Goal: Task Accomplishment & Management: Use online tool/utility

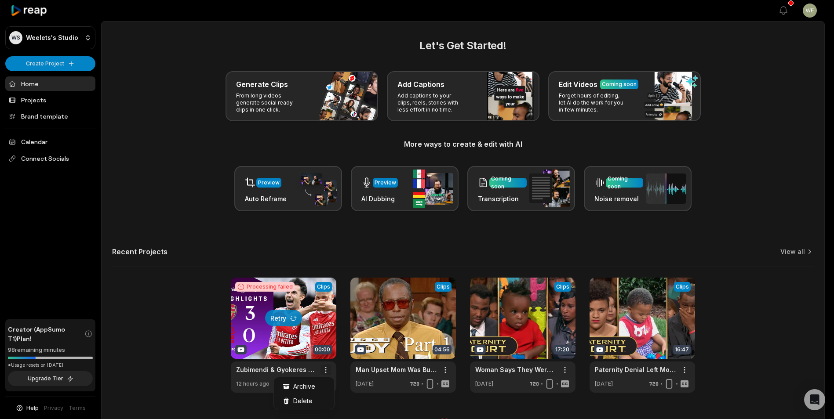
click at [327, 368] on html "WS Weelets's Studio Create Project Home Projects Brand template Calendar Connec…" at bounding box center [417, 209] width 834 height 419
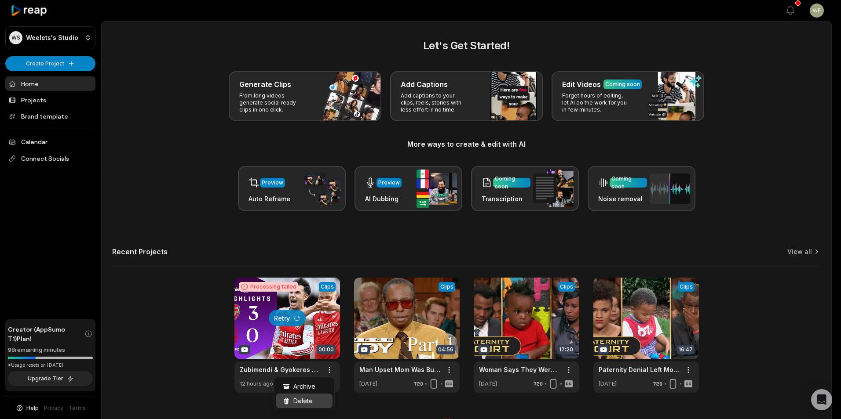
click at [310, 400] on span "Delete" at bounding box center [302, 401] width 19 height 9
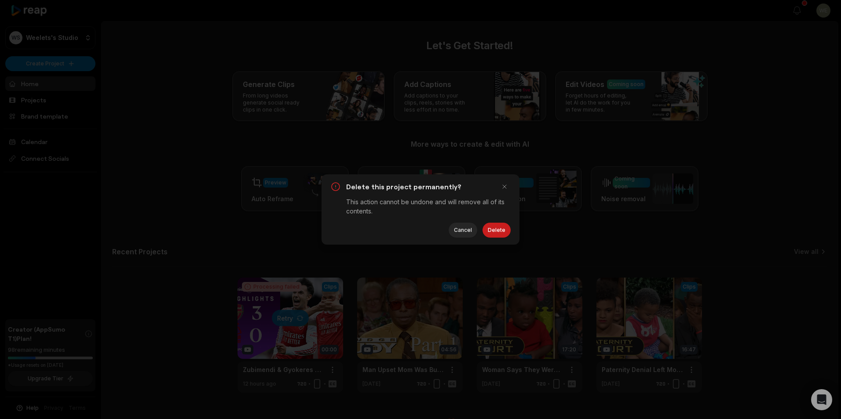
click at [488, 230] on button "Delete" at bounding box center [496, 230] width 28 height 15
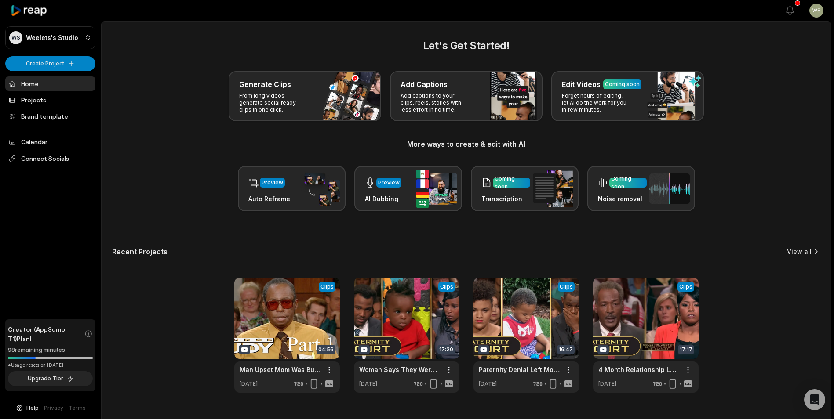
click at [805, 252] on link "View all" at bounding box center [799, 252] width 25 height 9
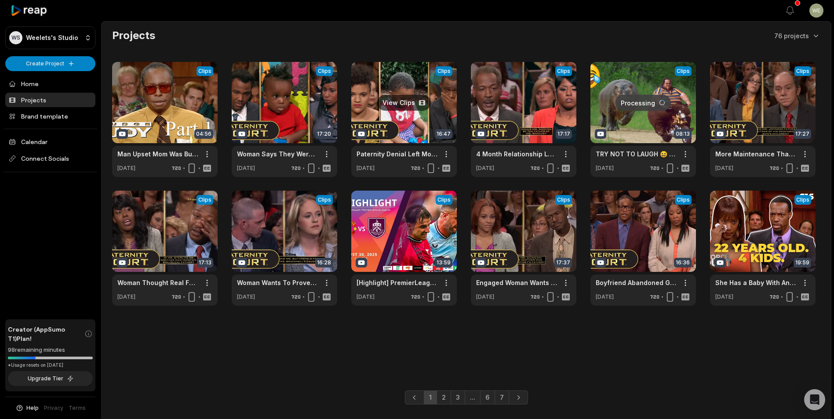
click at [418, 112] on link at bounding box center [404, 119] width 106 height 115
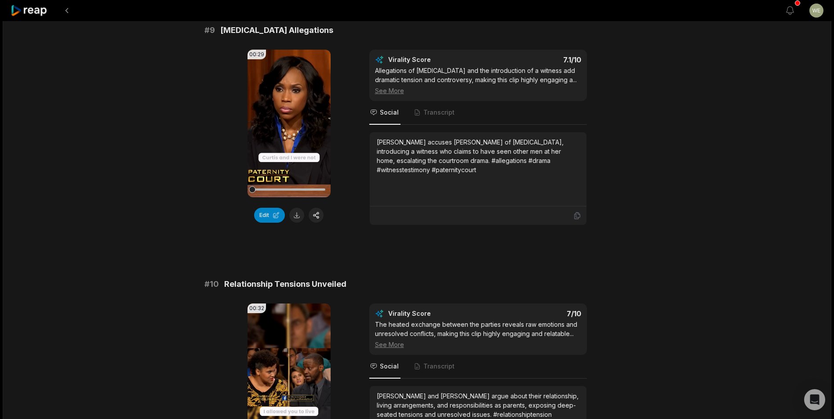
scroll to position [2274, 0]
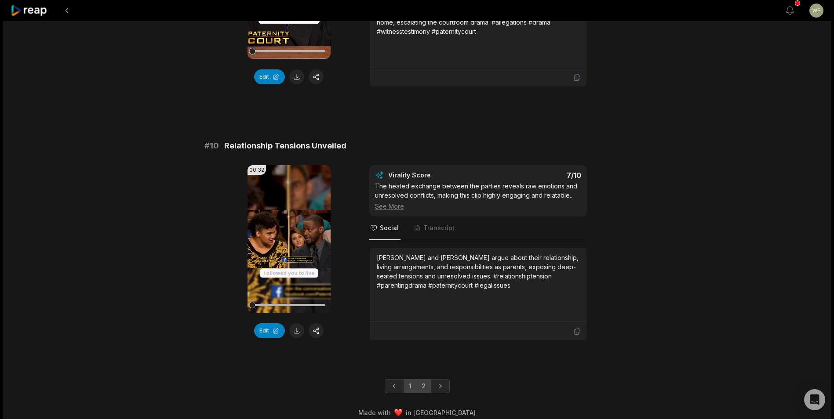
drag, startPoint x: 425, startPoint y: 375, endPoint x: 424, endPoint y: 367, distance: 8.8
click at [424, 379] on link "2" at bounding box center [423, 386] width 15 height 14
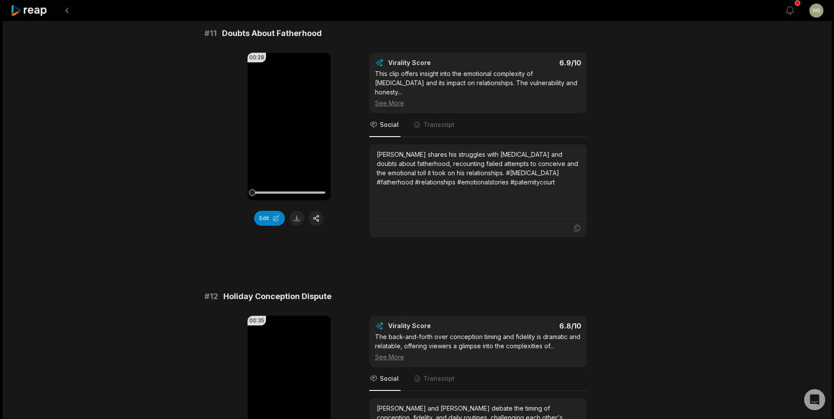
scroll to position [176, 0]
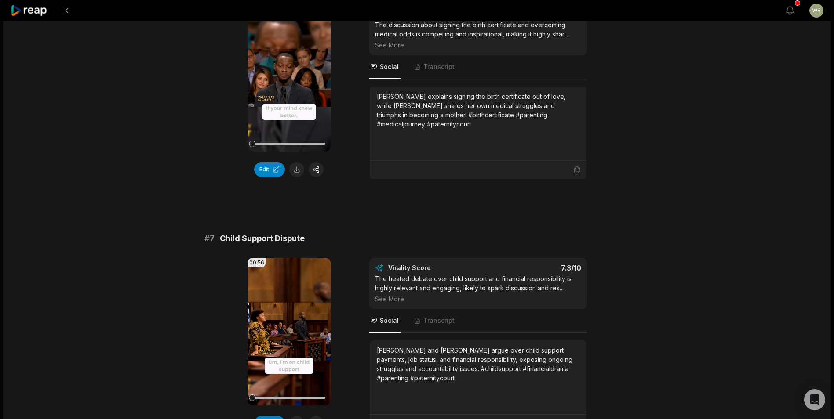
scroll to position [1495, 0]
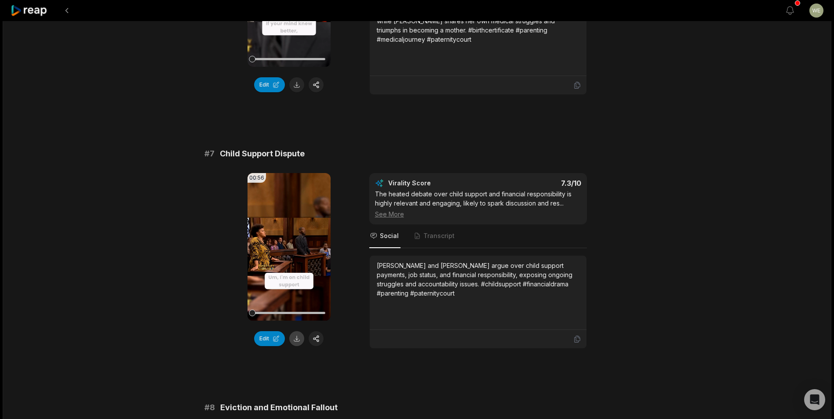
click at [299, 331] on button at bounding box center [296, 338] width 15 height 15
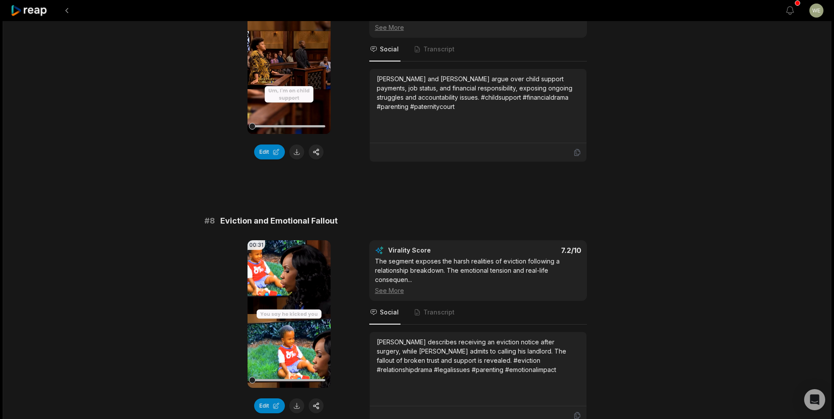
scroll to position [1758, 0]
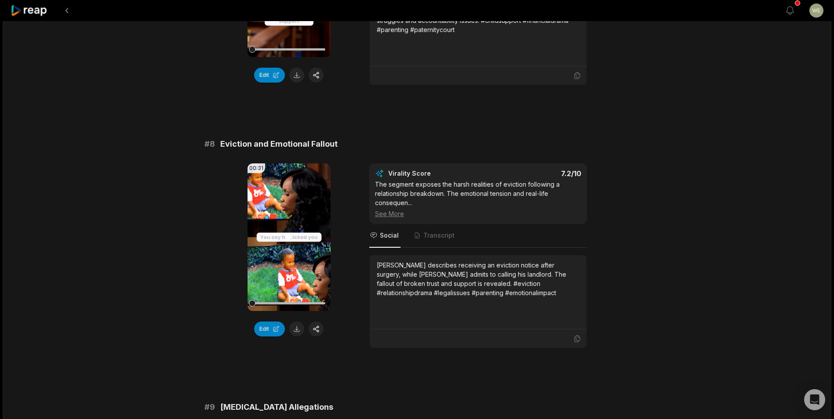
drag, startPoint x: 296, startPoint y: 322, endPoint x: 319, endPoint y: 295, distance: 35.3
click at [296, 322] on button at bounding box center [296, 329] width 15 height 15
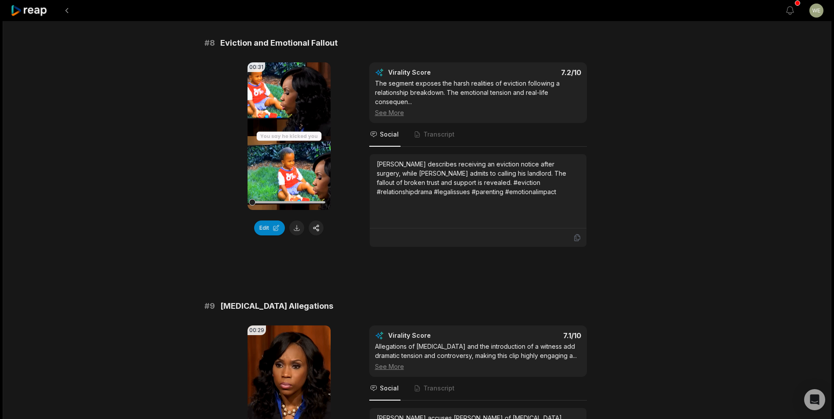
scroll to position [2066, 0]
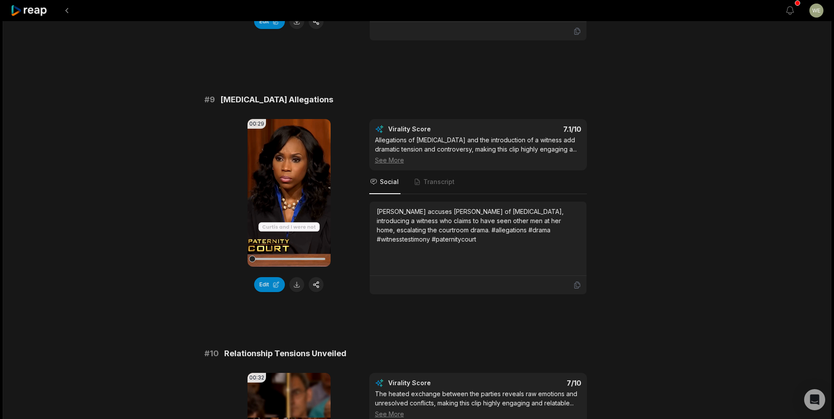
drag, startPoint x: 299, startPoint y: 275, endPoint x: 298, endPoint y: 269, distance: 5.3
click at [299, 277] on button at bounding box center [296, 284] width 15 height 15
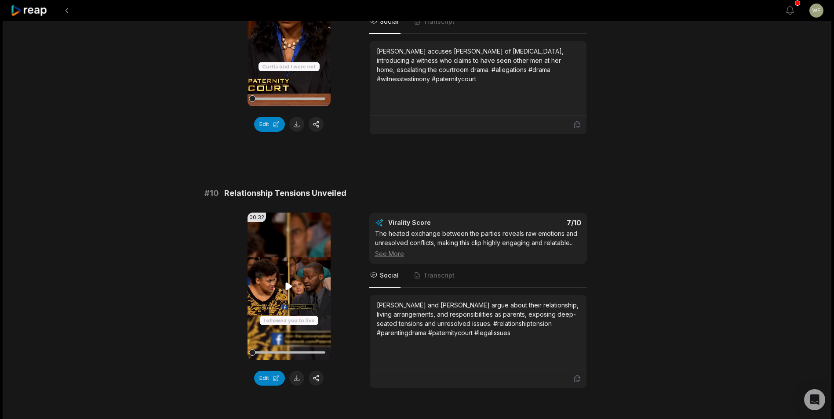
scroll to position [2274, 0]
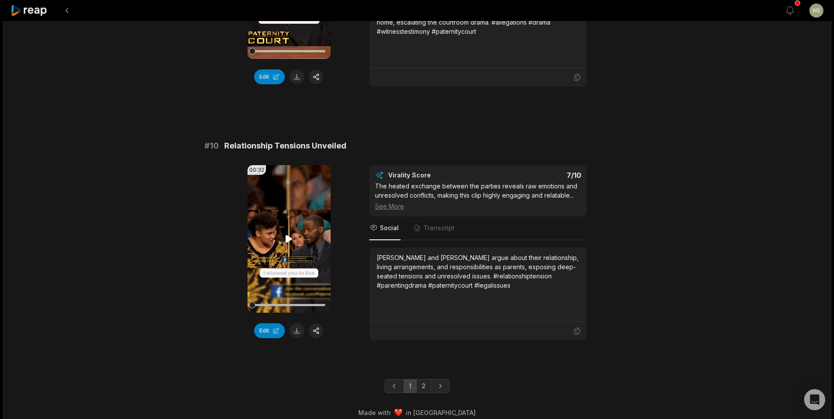
drag, startPoint x: 298, startPoint y: 325, endPoint x: 313, endPoint y: 296, distance: 33.1
click at [298, 325] on button at bounding box center [296, 331] width 15 height 15
drag, startPoint x: 426, startPoint y: 376, endPoint x: 429, endPoint y: 350, distance: 26.2
click at [426, 379] on link "2" at bounding box center [423, 386] width 15 height 14
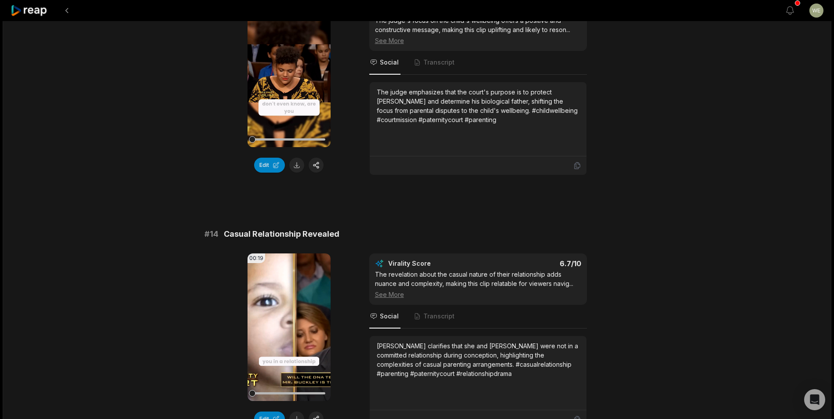
scroll to position [0, 0]
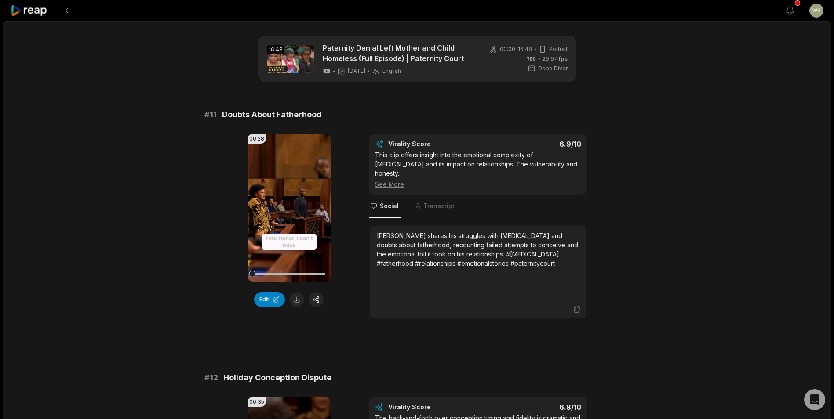
click at [298, 300] on button at bounding box center [296, 299] width 15 height 15
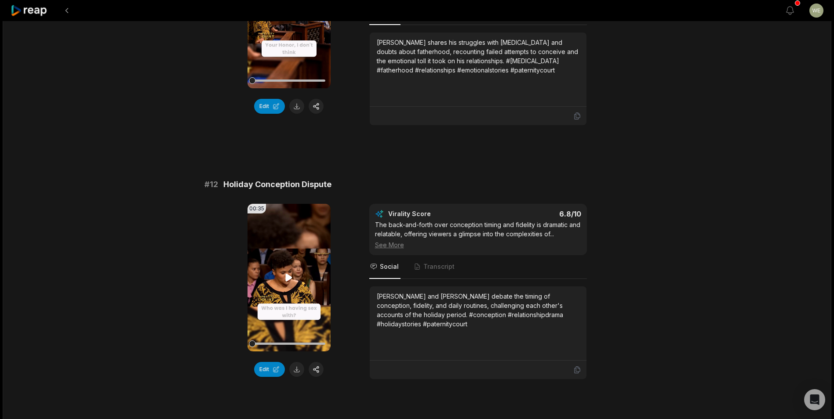
scroll to position [308, 0]
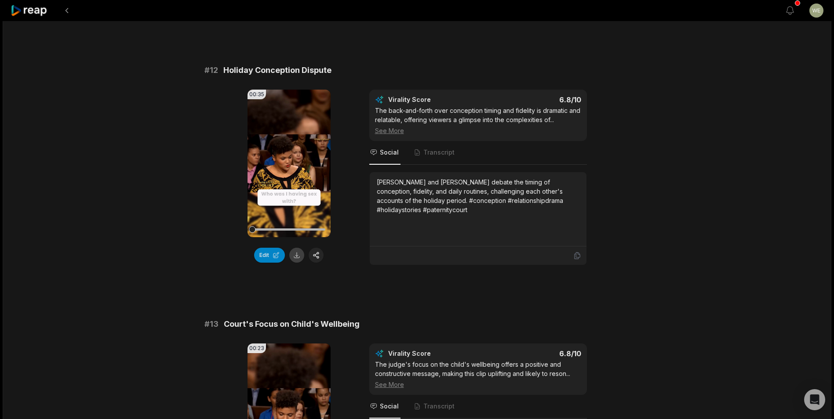
click at [299, 249] on button at bounding box center [296, 255] width 15 height 15
click at [520, 286] on div "# 11 Doubts About Fatherhood 00:28 Your browser does not support mp4 format. Ed…" at bounding box center [417, 419] width 426 height 1236
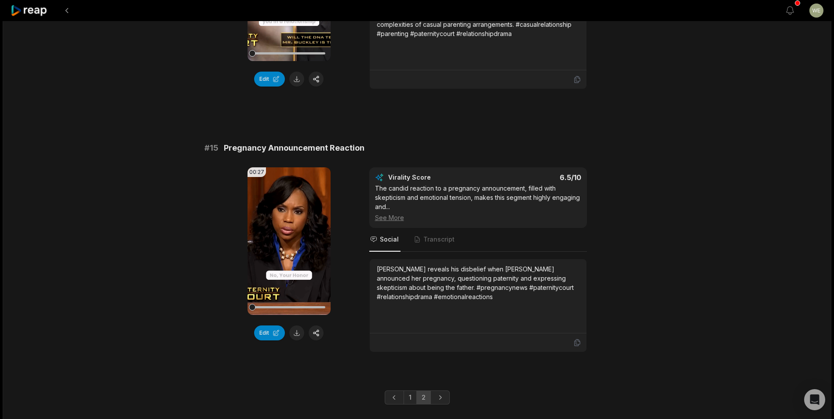
scroll to position [1004, 0]
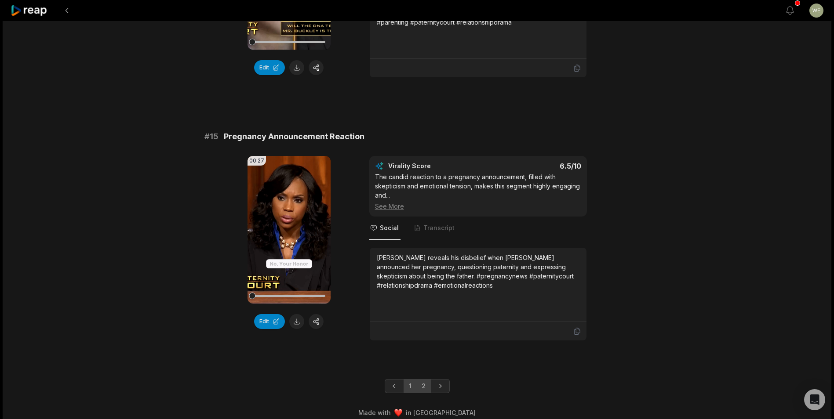
click at [410, 379] on link "1" at bounding box center [410, 386] width 13 height 14
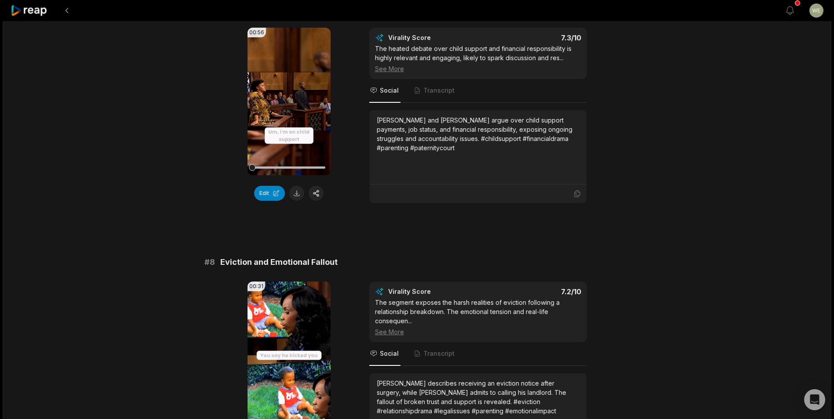
scroll to position [1707, 0]
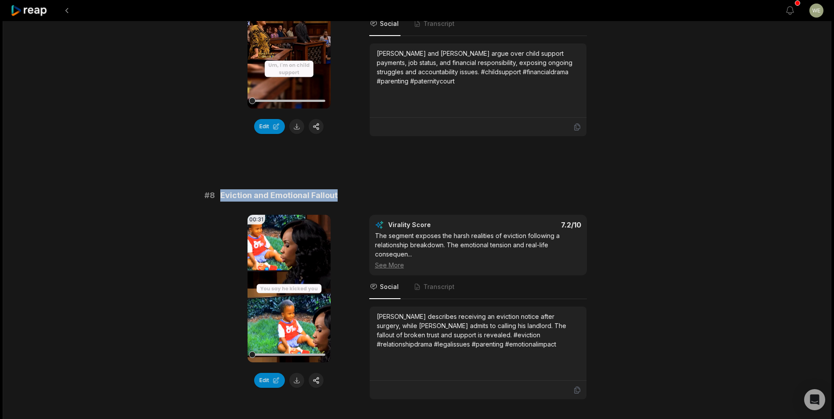
drag, startPoint x: 221, startPoint y: 186, endPoint x: 400, endPoint y: 185, distance: 178.5
click at [400, 189] on div "# 8 Eviction and Emotional Fallout" at bounding box center [417, 195] width 426 height 12
copy span "Eviction and Emotional Fallout"
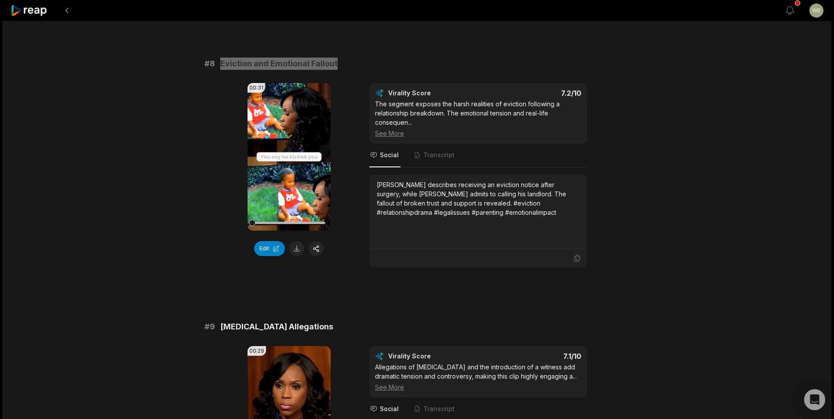
scroll to position [1971, 0]
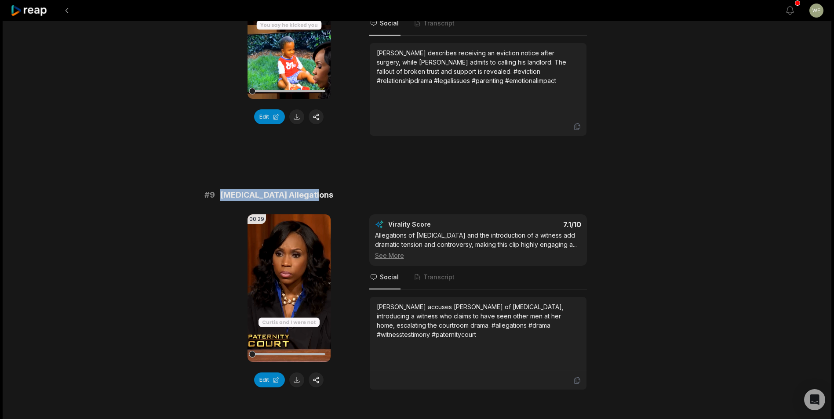
drag, startPoint x: 221, startPoint y: 186, endPoint x: 355, endPoint y: 178, distance: 134.3
copy span "[MEDICAL_DATA] Allegations"
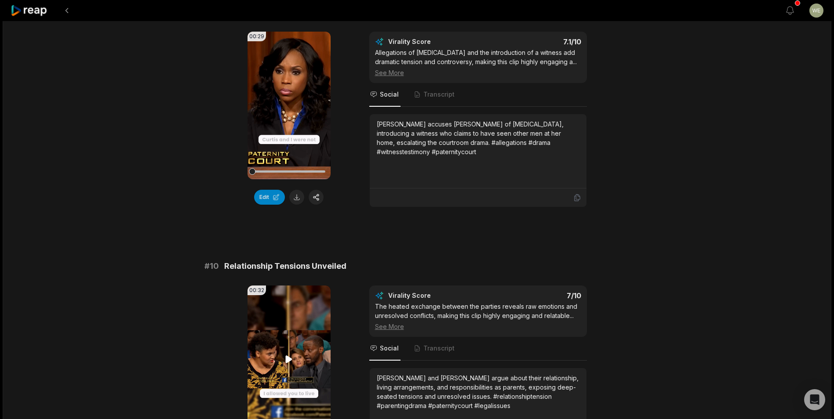
scroll to position [2274, 0]
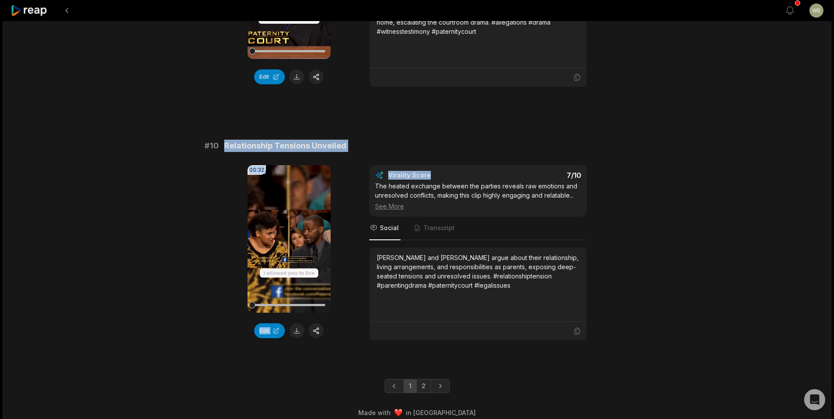
drag, startPoint x: 222, startPoint y: 135, endPoint x: 429, endPoint y: 147, distance: 207.4
click at [429, 147] on div "# 10 Relationship Tensions Unveiled 00:32 Your browser does not support mp4 for…" at bounding box center [417, 240] width 426 height 201
drag, startPoint x: 315, startPoint y: 134, endPoint x: 297, endPoint y: 132, distance: 17.7
click at [316, 140] on span "Relationship Tensions Unveiled" at bounding box center [285, 146] width 122 height 12
click at [219, 140] on div "# 10 Relationship Tensions Unveiled" at bounding box center [417, 146] width 426 height 12
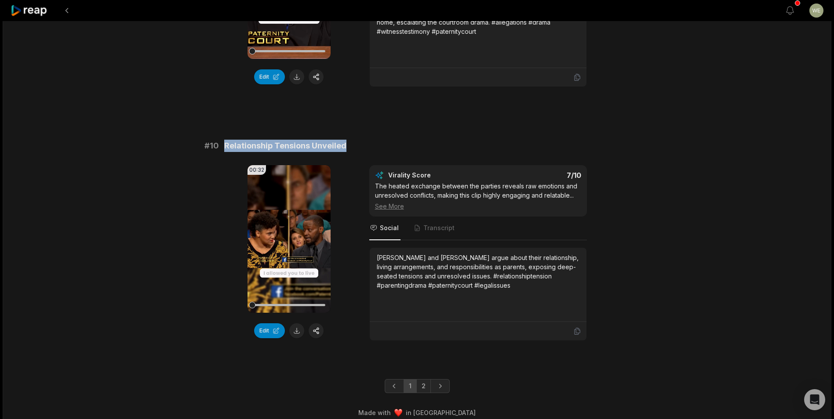
drag, startPoint x: 222, startPoint y: 137, endPoint x: 383, endPoint y: 138, distance: 160.9
click at [383, 140] on div "# 10 Relationship Tensions Unveiled" at bounding box center [417, 146] width 426 height 12
copy span "Relationship Tensions Unveiled"
click at [426, 379] on link "2" at bounding box center [423, 386] width 15 height 14
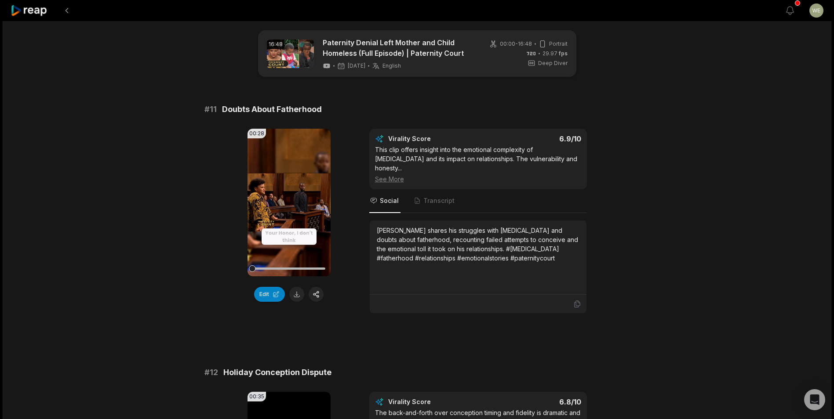
scroll to position [0, 0]
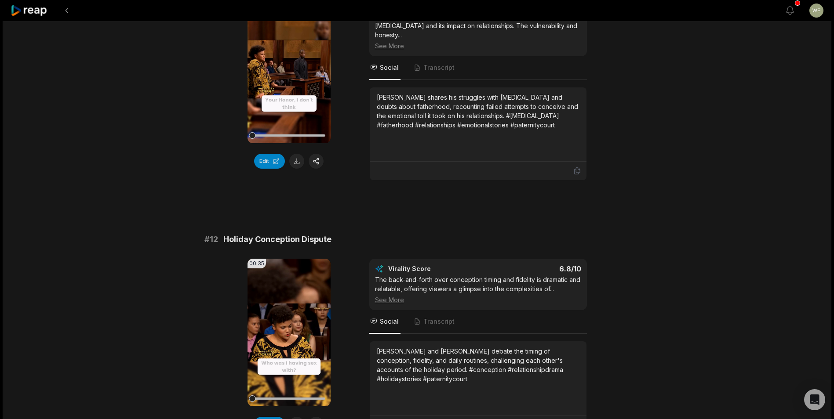
scroll to position [176, 0]
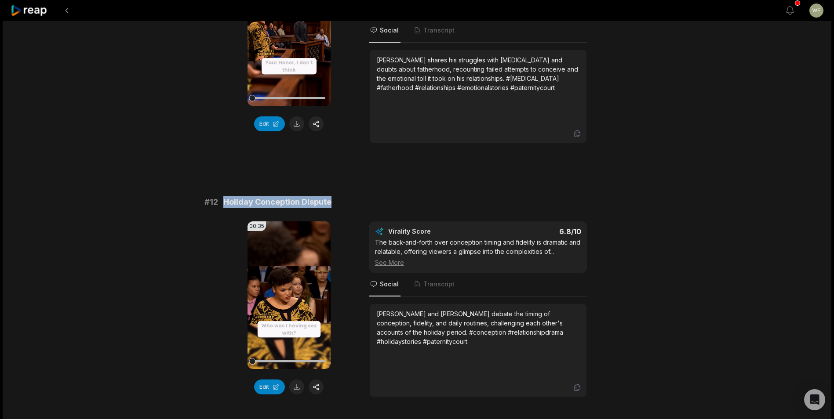
drag, startPoint x: 222, startPoint y: 191, endPoint x: 371, endPoint y: 192, distance: 148.2
click at [371, 196] on div "# 12 Holiday Conception Dispute" at bounding box center [417, 202] width 426 height 12
drag, startPoint x: 371, startPoint y: 192, endPoint x: 307, endPoint y: 194, distance: 63.3
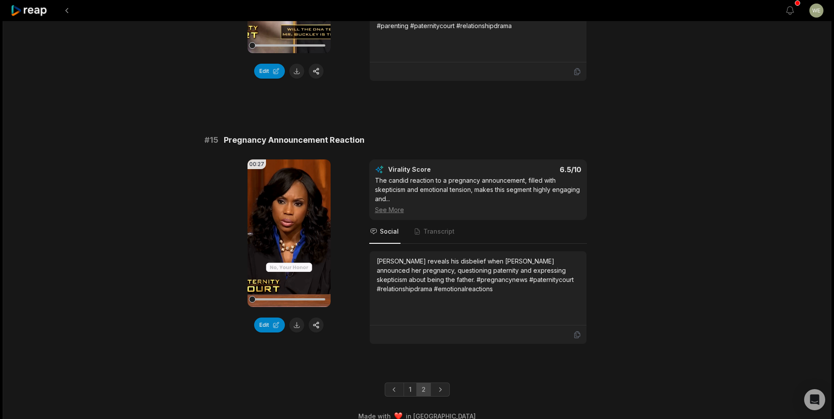
scroll to position [1004, 0]
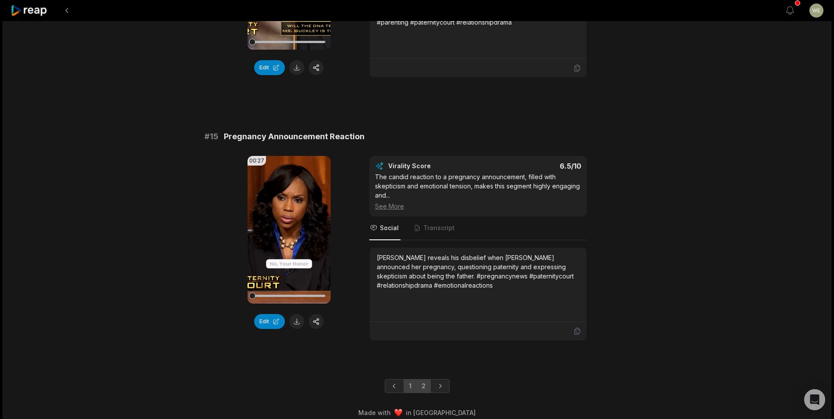
click at [409, 379] on link "1" at bounding box center [410, 386] width 13 height 14
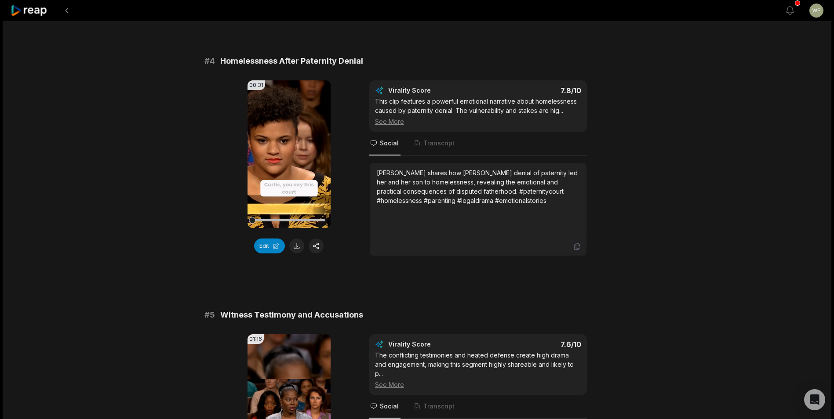
scroll to position [828, 0]
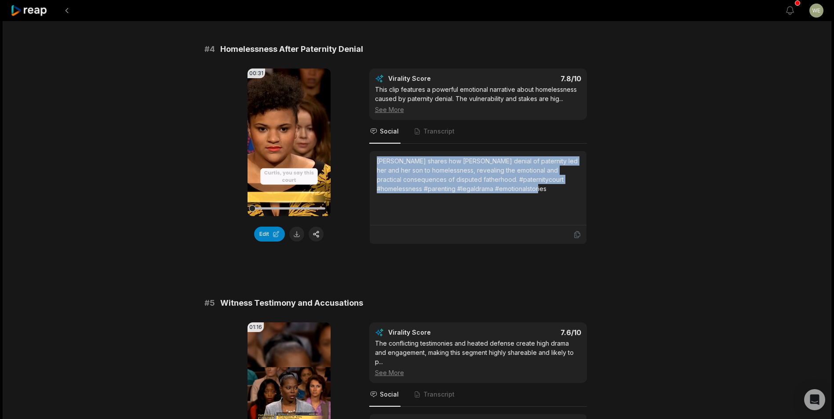
drag, startPoint x: 374, startPoint y: 160, endPoint x: 573, endPoint y: 193, distance: 201.9
click at [573, 193] on div "[PERSON_NAME] shares how [PERSON_NAME] denial of paternity led her and her son …" at bounding box center [478, 188] width 217 height 74
copy div "[PERSON_NAME] shares how [PERSON_NAME] denial of paternity led her and her son …"
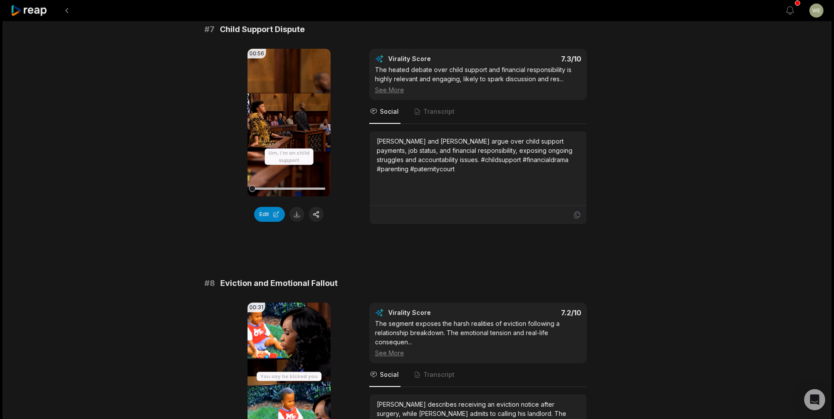
scroll to position [1795, 0]
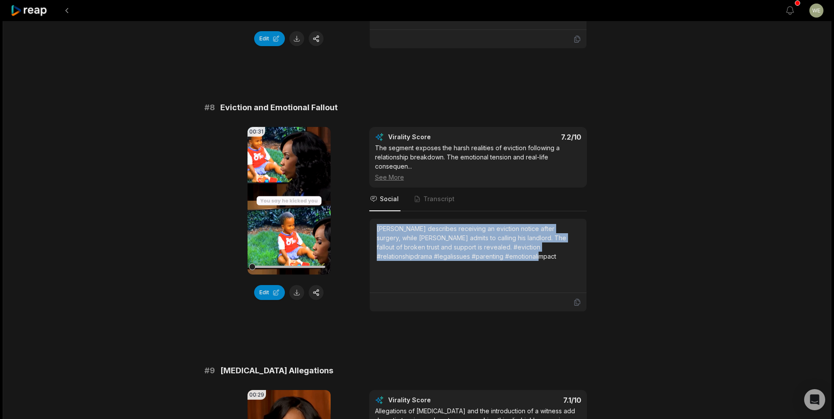
drag, startPoint x: 376, startPoint y: 218, endPoint x: 484, endPoint y: 249, distance: 111.6
click at [484, 249] on div "[PERSON_NAME] describes receiving an eviction notice after surgery, while [PERS…" at bounding box center [478, 242] width 203 height 37
drag, startPoint x: 484, startPoint y: 249, endPoint x: 430, endPoint y: 239, distance: 54.1
copy div "[PERSON_NAME] describes receiving an eviction notice after surgery, while [PERS…"
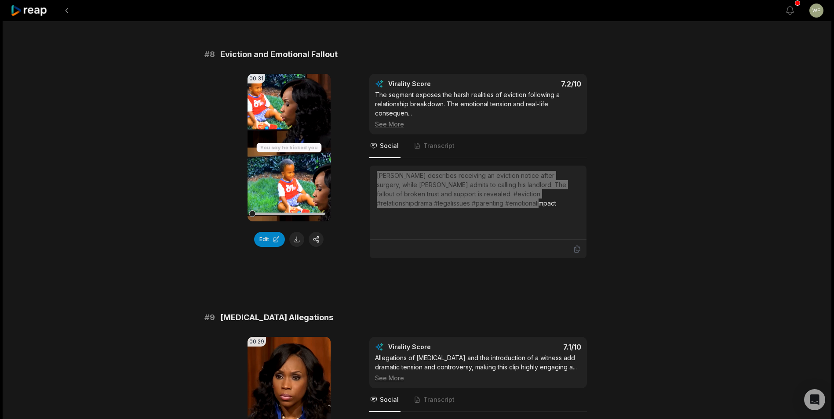
scroll to position [1971, 0]
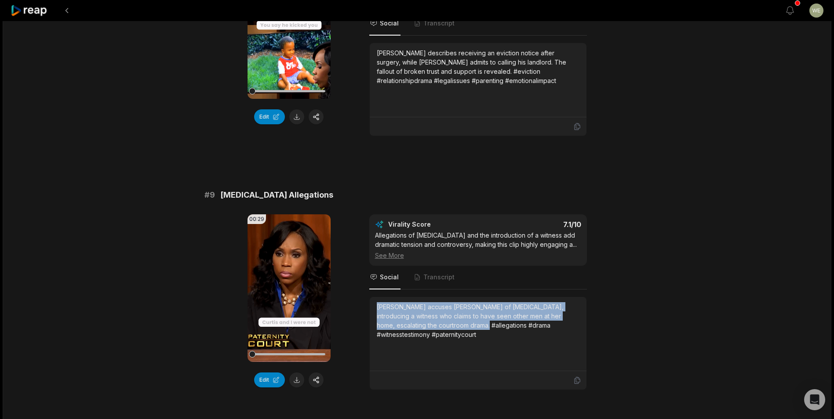
drag, startPoint x: 375, startPoint y: 297, endPoint x: 452, endPoint y: 320, distance: 80.8
click at [452, 320] on div "Mr. Buckley accuses Ms. Curtis of promiscuity, introducing a witness who claims…" at bounding box center [478, 334] width 217 height 74
drag, startPoint x: 452, startPoint y: 320, endPoint x: 419, endPoint y: 321, distance: 33.0
click at [419, 319] on div "Mr. Buckley accuses Ms. Curtis of promiscuity, introducing a witness who claims…" at bounding box center [478, 320] width 203 height 37
drag, startPoint x: 420, startPoint y: 324, endPoint x: 364, endPoint y: 284, distance: 68.8
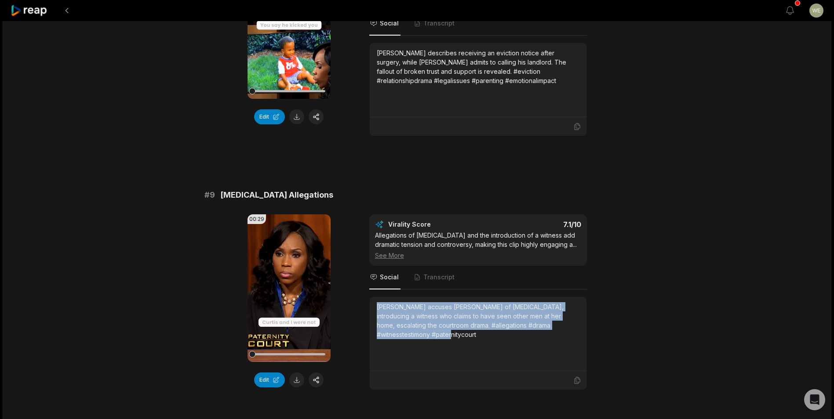
click at [364, 284] on div "00:29 Your browser does not support mp4 format. Edit Virality Score 7.1 /10 All…" at bounding box center [417, 303] width 426 height 176
drag, startPoint x: 364, startPoint y: 284, endPoint x: 422, endPoint y: 325, distance: 70.8
click at [420, 324] on div "Mr. Buckley accuses Ms. Curtis of promiscuity, introducing a witness who claims…" at bounding box center [478, 320] width 203 height 37
drag, startPoint x: 426, startPoint y: 328, endPoint x: 364, endPoint y: 288, distance: 74.4
click at [364, 288] on div "00:29 Your browser does not support mp4 format. Edit Virality Score 7.1 /10 All…" at bounding box center [417, 303] width 426 height 176
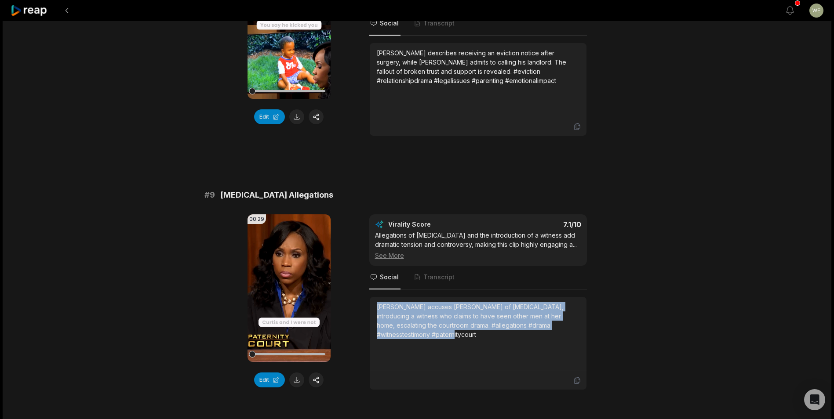
drag, startPoint x: 364, startPoint y: 288, endPoint x: 401, endPoint y: 311, distance: 44.0
copy div "Mr. Buckley accuses Ms. Curtis of promiscuity, introducing a witness who claims…"
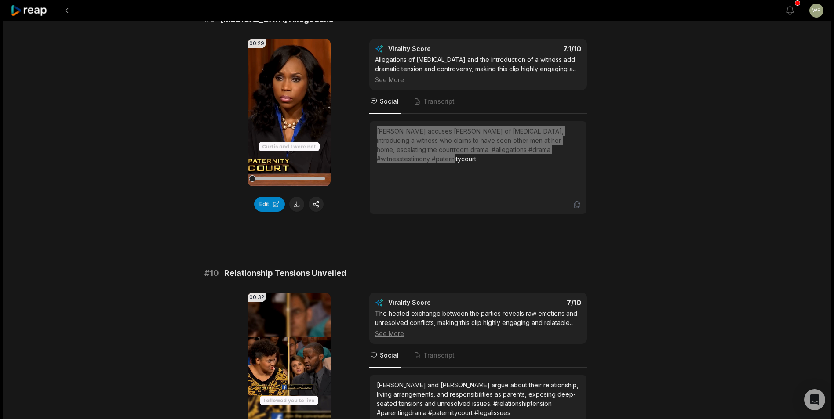
scroll to position [2274, 0]
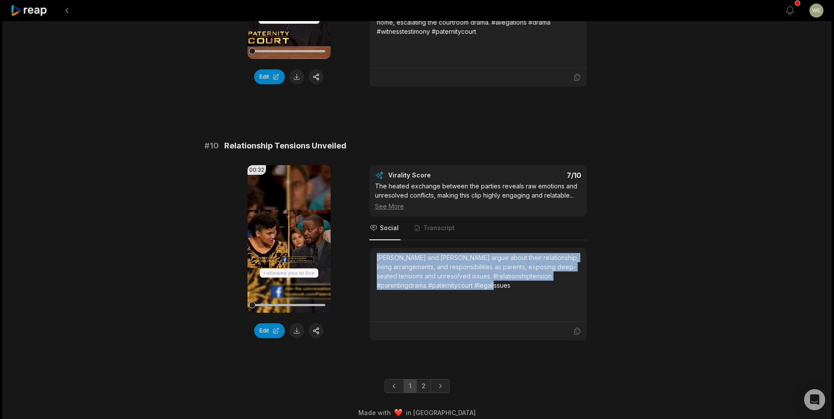
drag, startPoint x: 378, startPoint y: 249, endPoint x: 533, endPoint y: 280, distance: 158.2
click at [533, 280] on div "Ms. Curtis and Mr. Buckley argue about their relationship, living arrangements,…" at bounding box center [478, 271] width 203 height 37
drag, startPoint x: 533, startPoint y: 280, endPoint x: 462, endPoint y: 264, distance: 72.6
copy div "Ms. Curtis and Mr. Buckley argue about their relationship, living arrangements,…"
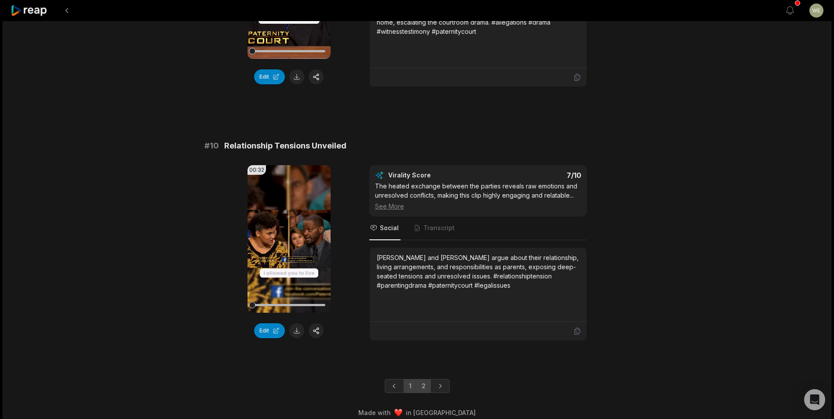
click at [422, 379] on link "2" at bounding box center [423, 386] width 15 height 14
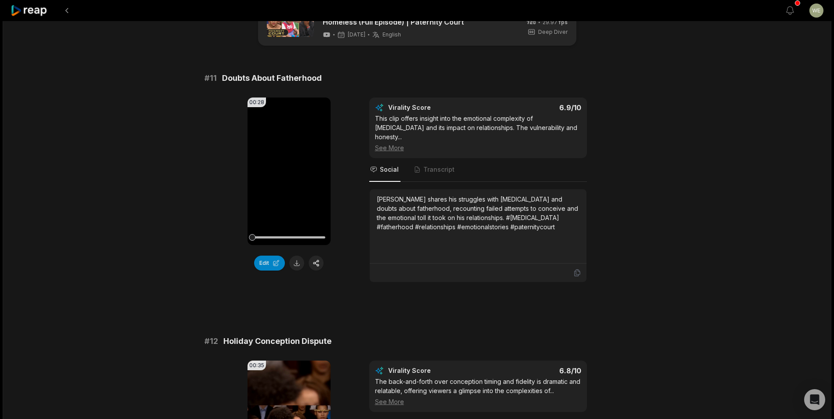
scroll to position [7, 0]
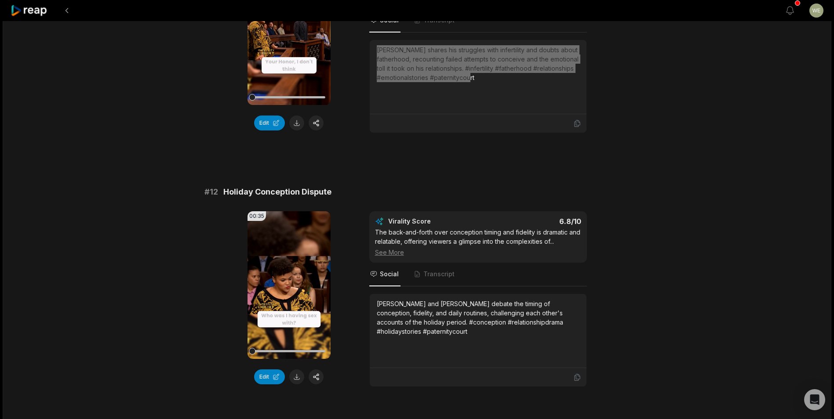
scroll to position [264, 0]
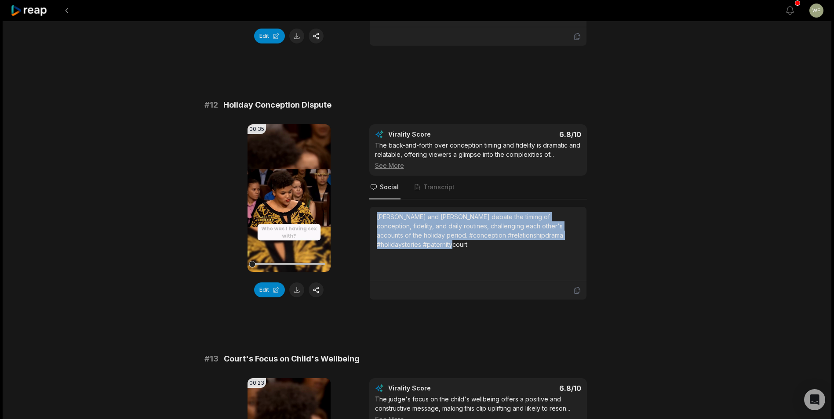
drag, startPoint x: 375, startPoint y: 214, endPoint x: 434, endPoint y: 250, distance: 69.8
click at [434, 250] on div "[PERSON_NAME] and [PERSON_NAME] debate the timing of conception, fidelity, and …" at bounding box center [478, 244] width 217 height 74
drag, startPoint x: 434, startPoint y: 250, endPoint x: 414, endPoint y: 240, distance: 22.4
copy div "[PERSON_NAME] and [PERSON_NAME] debate the timing of conception, fidelity, and …"
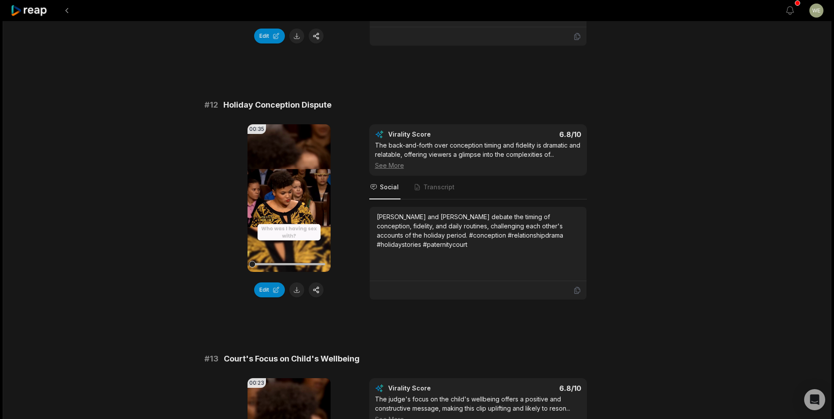
click at [31, 9] on icon at bounding box center [29, 11] width 37 height 12
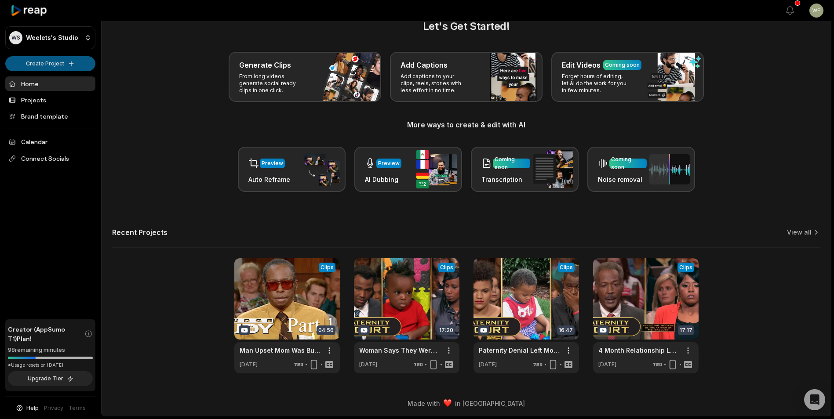
click at [51, 65] on html "WS Weelets's Studio Create Project Home Projects Brand template Calendar Connec…" at bounding box center [417, 190] width 834 height 419
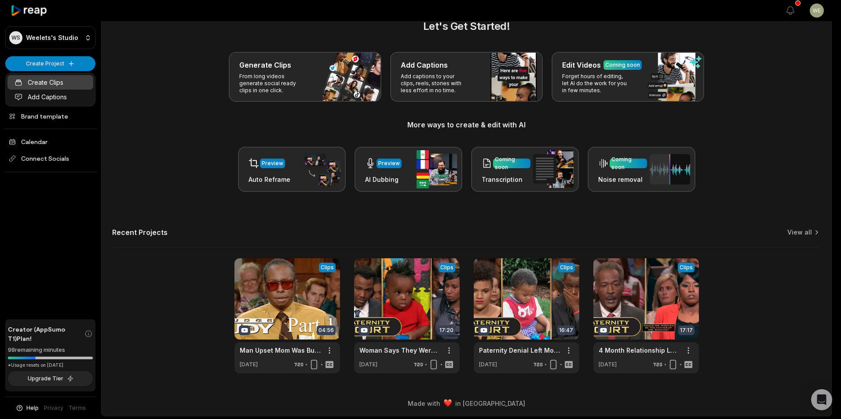
click at [46, 82] on link "Create Clips" at bounding box center [50, 82] width 86 height 15
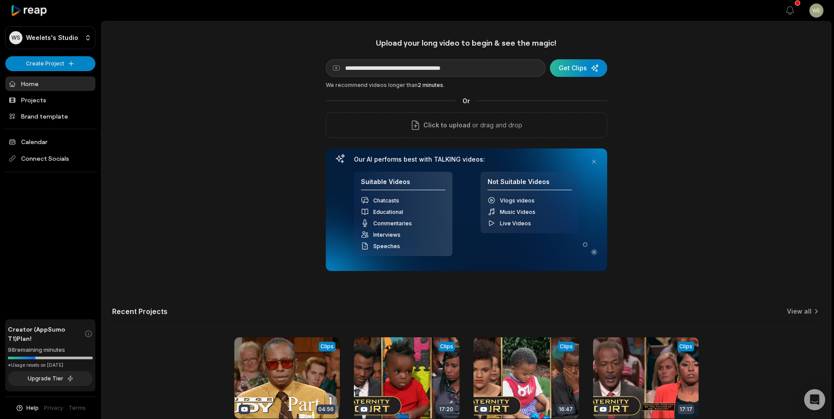
type input "**********"
click at [581, 67] on div "submit" at bounding box center [578, 68] width 57 height 18
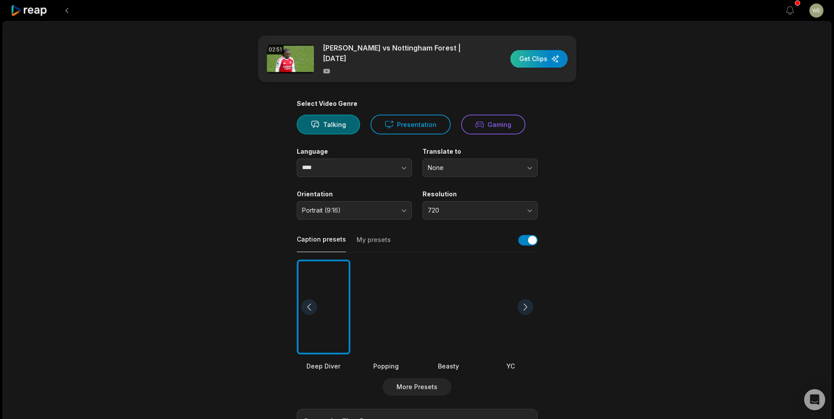
click at [540, 57] on div "button" at bounding box center [538, 59] width 57 height 18
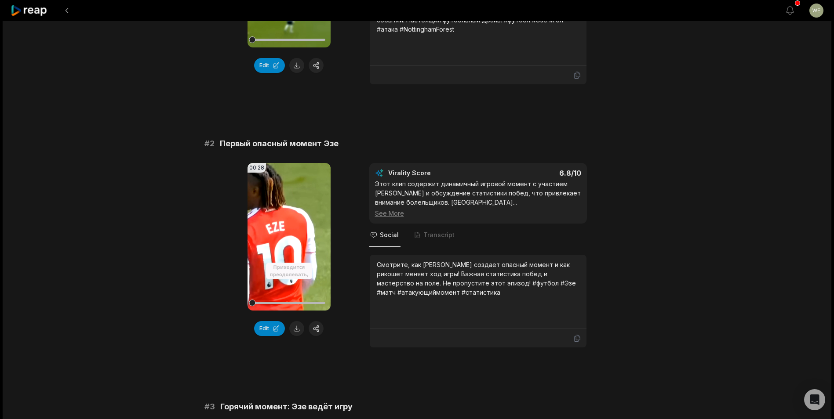
scroll to position [229, 0]
